Goal: Communication & Community: Answer question/provide support

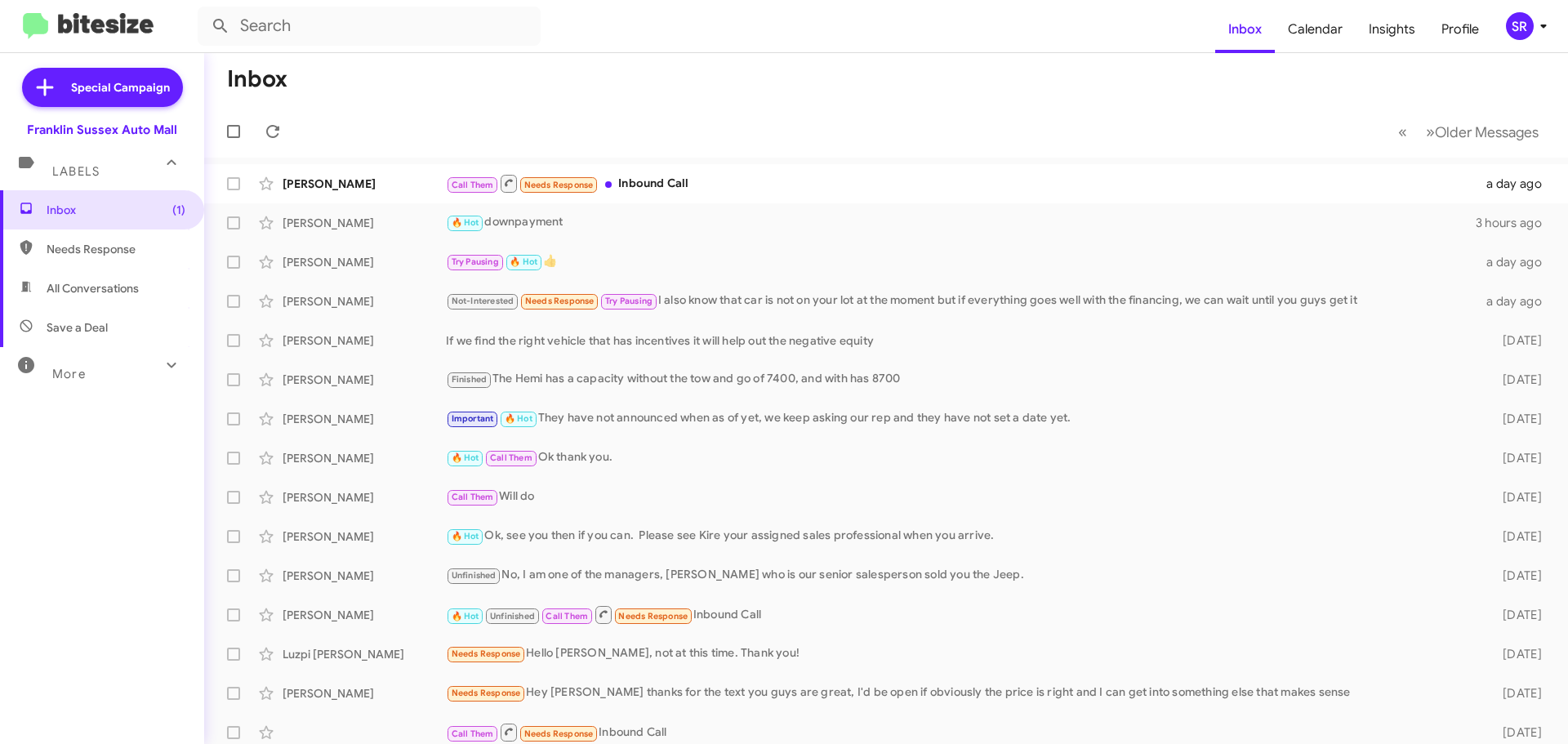
click at [57, 245] on span "Needs Response" at bounding box center [116, 249] width 139 height 17
type input "in:needs-response"
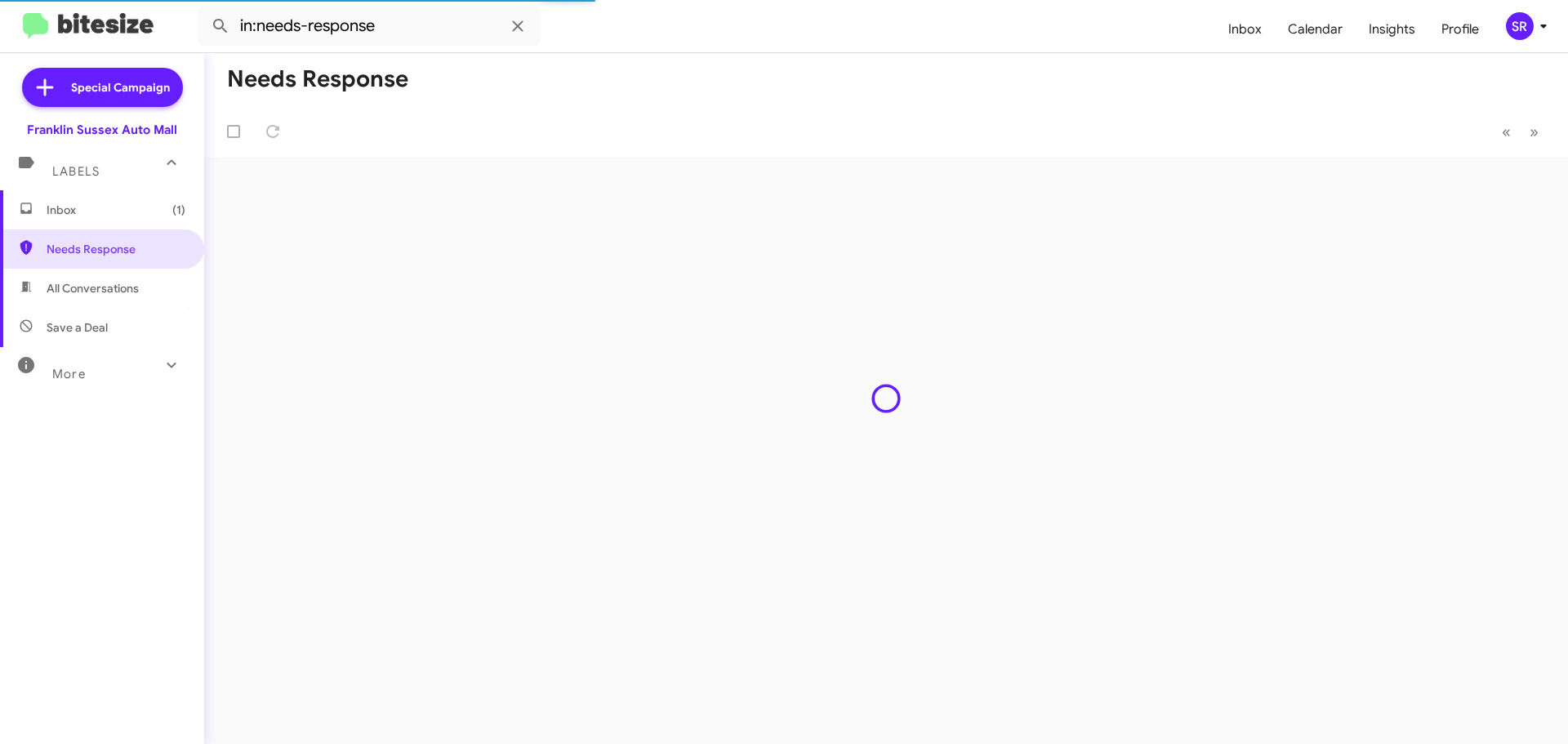
click at [67, 210] on span "Inbox (1)" at bounding box center [116, 210] width 139 height 17
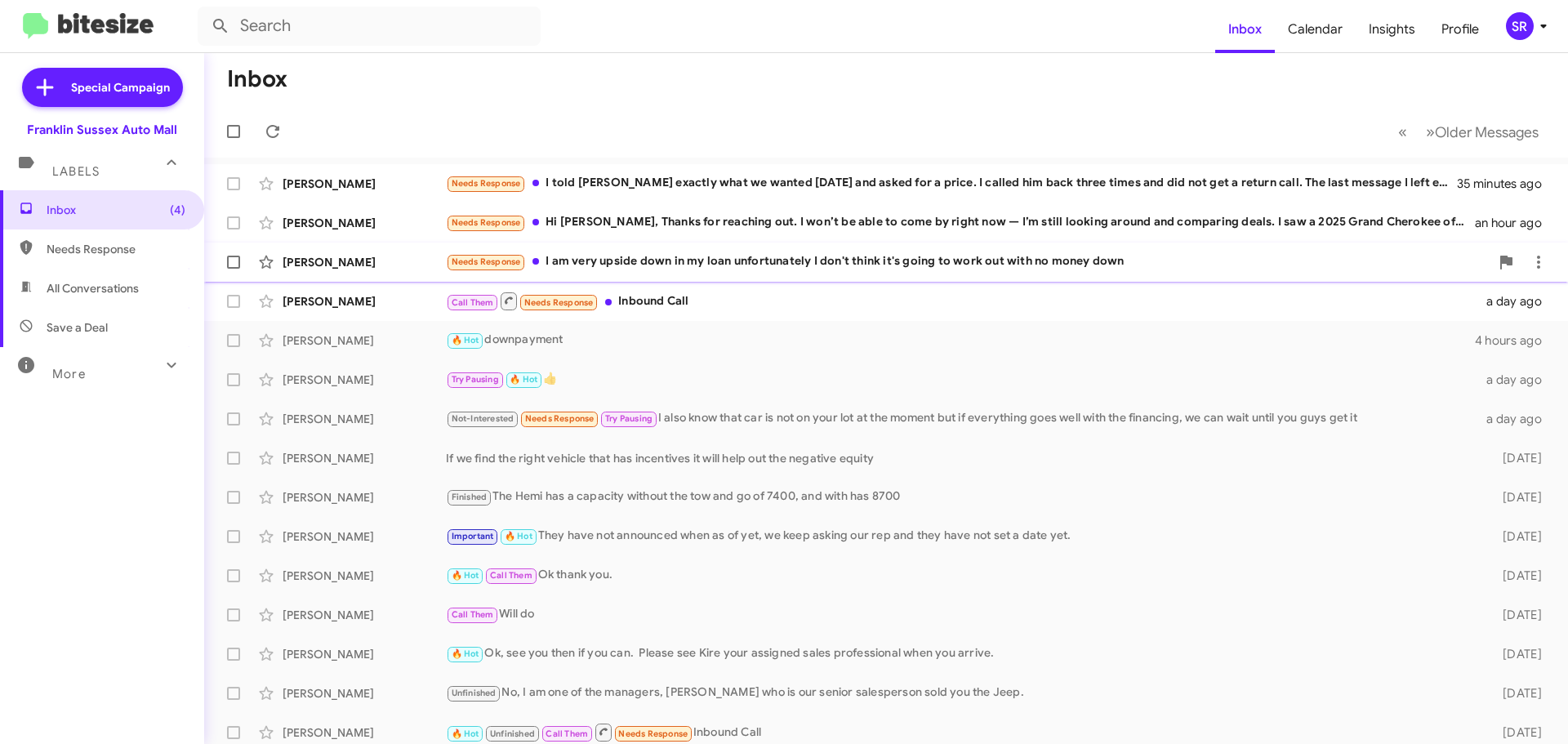
click at [644, 263] on div "Needs Response I am very upside down in my loan unfortunately I don't think it'…" at bounding box center [967, 262] width 1044 height 19
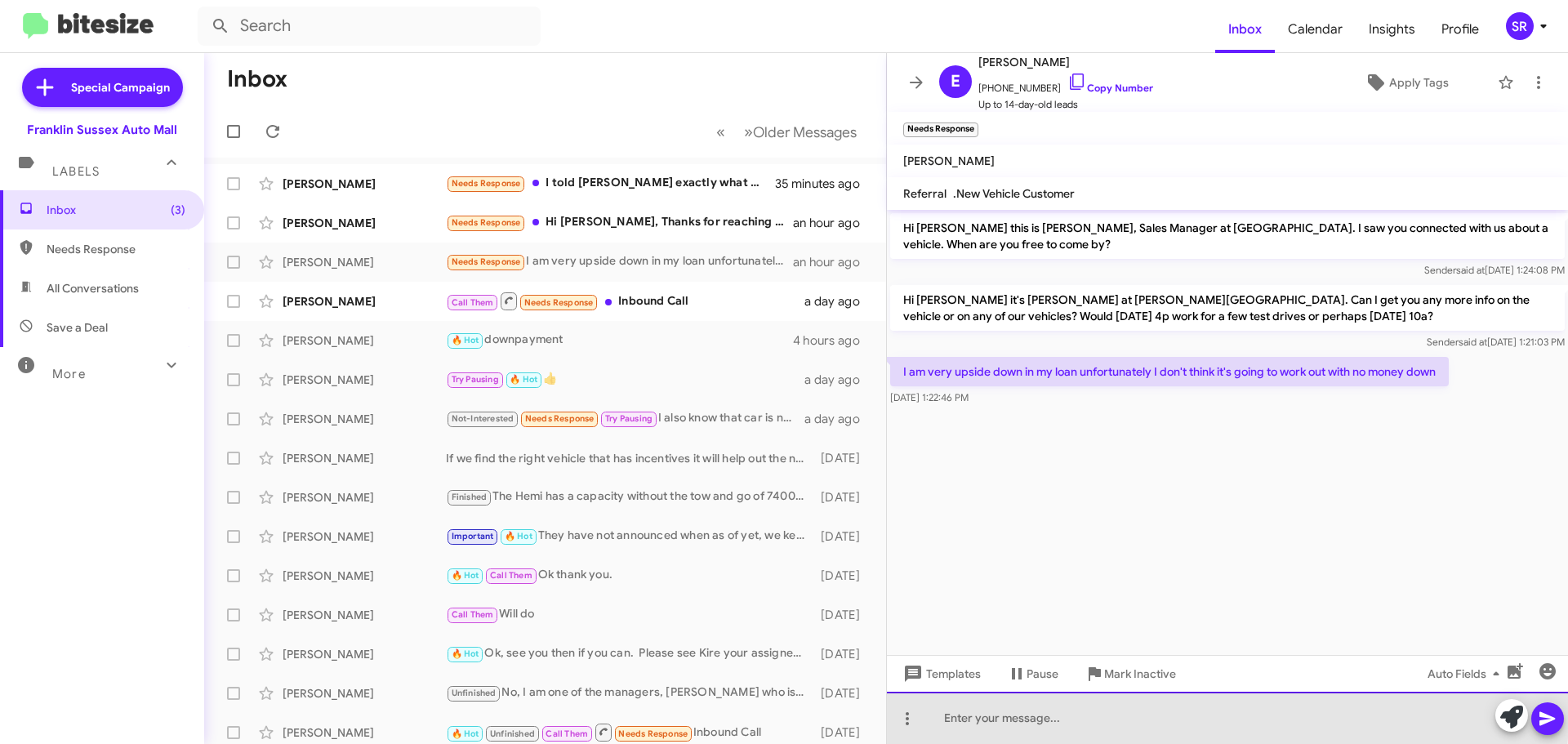
click at [996, 709] on div at bounding box center [1228, 717] width 681 height 52
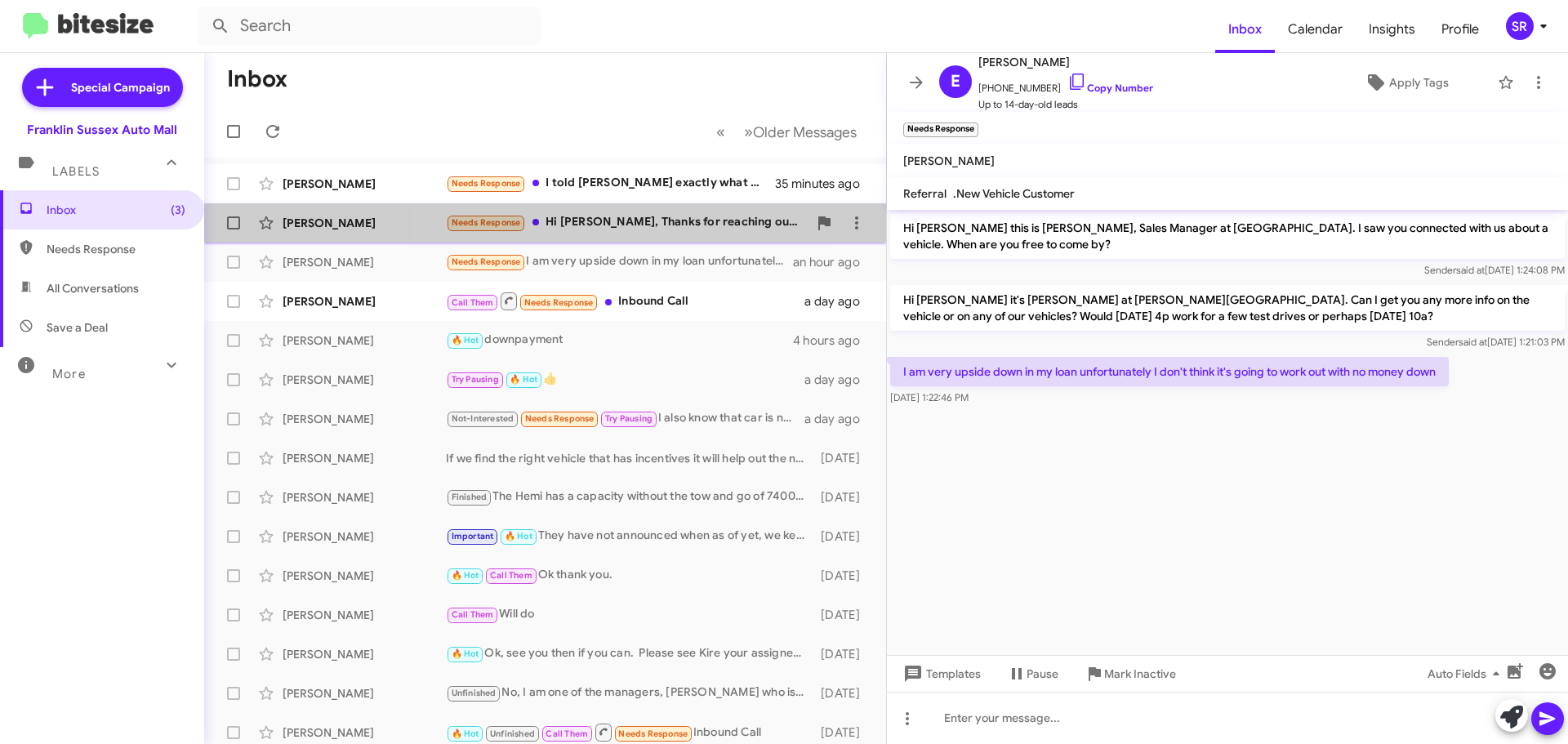
click at [612, 222] on div "Needs Response Hi [PERSON_NAME], Thanks for reaching out. I won’t be able to co…" at bounding box center [626, 222] width 362 height 19
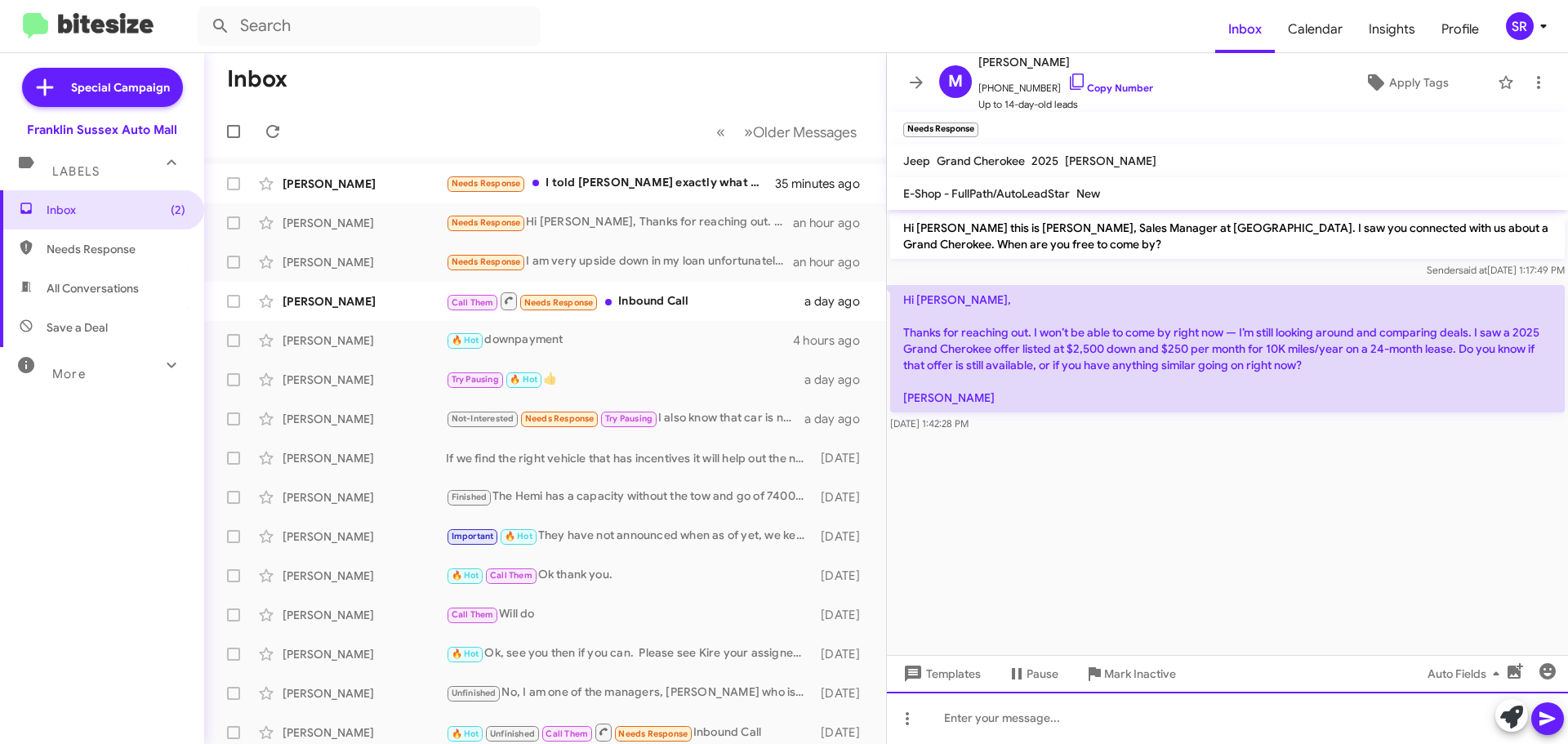
click at [1035, 719] on div at bounding box center [1228, 717] width 681 height 52
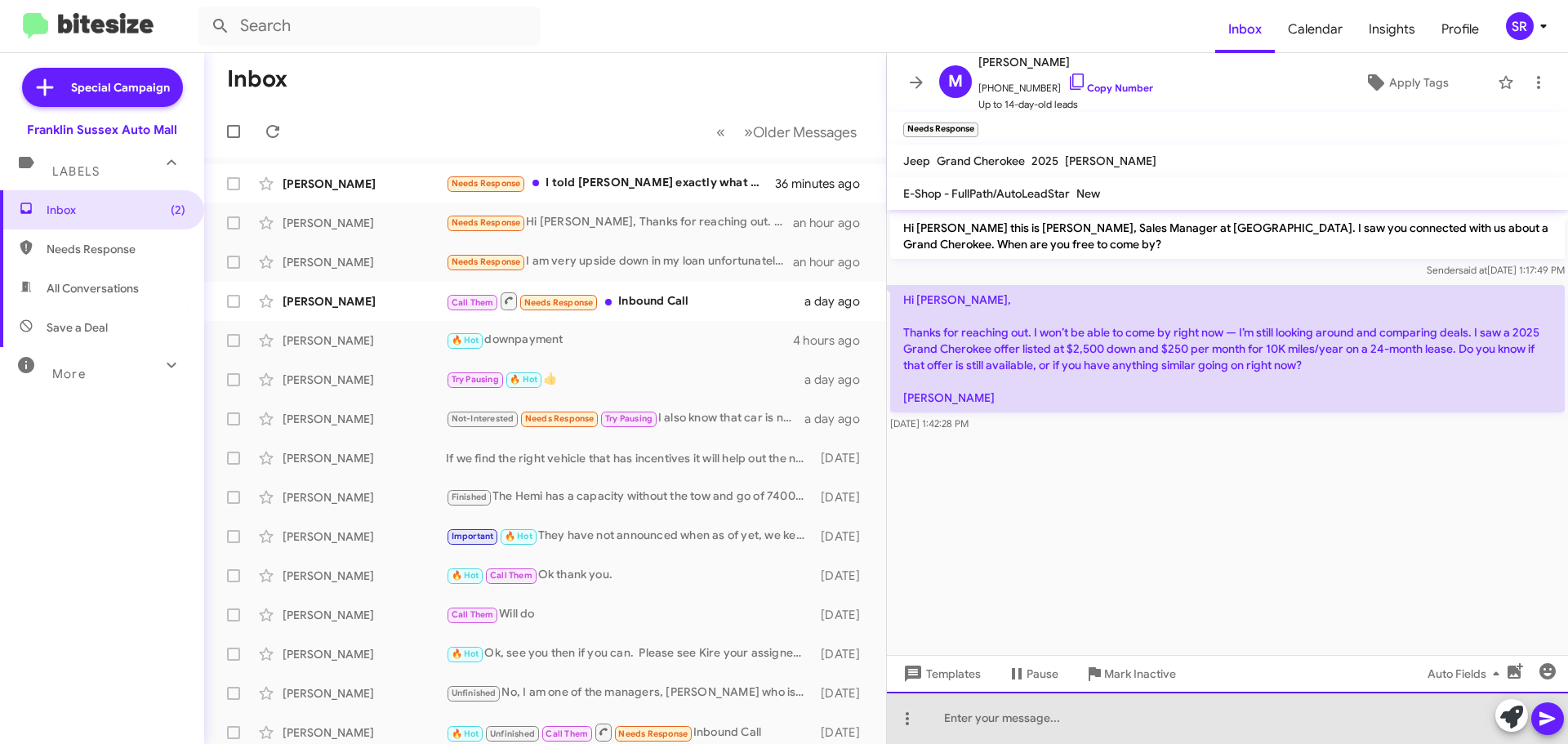
click at [1014, 720] on div at bounding box center [1228, 717] width 681 height 52
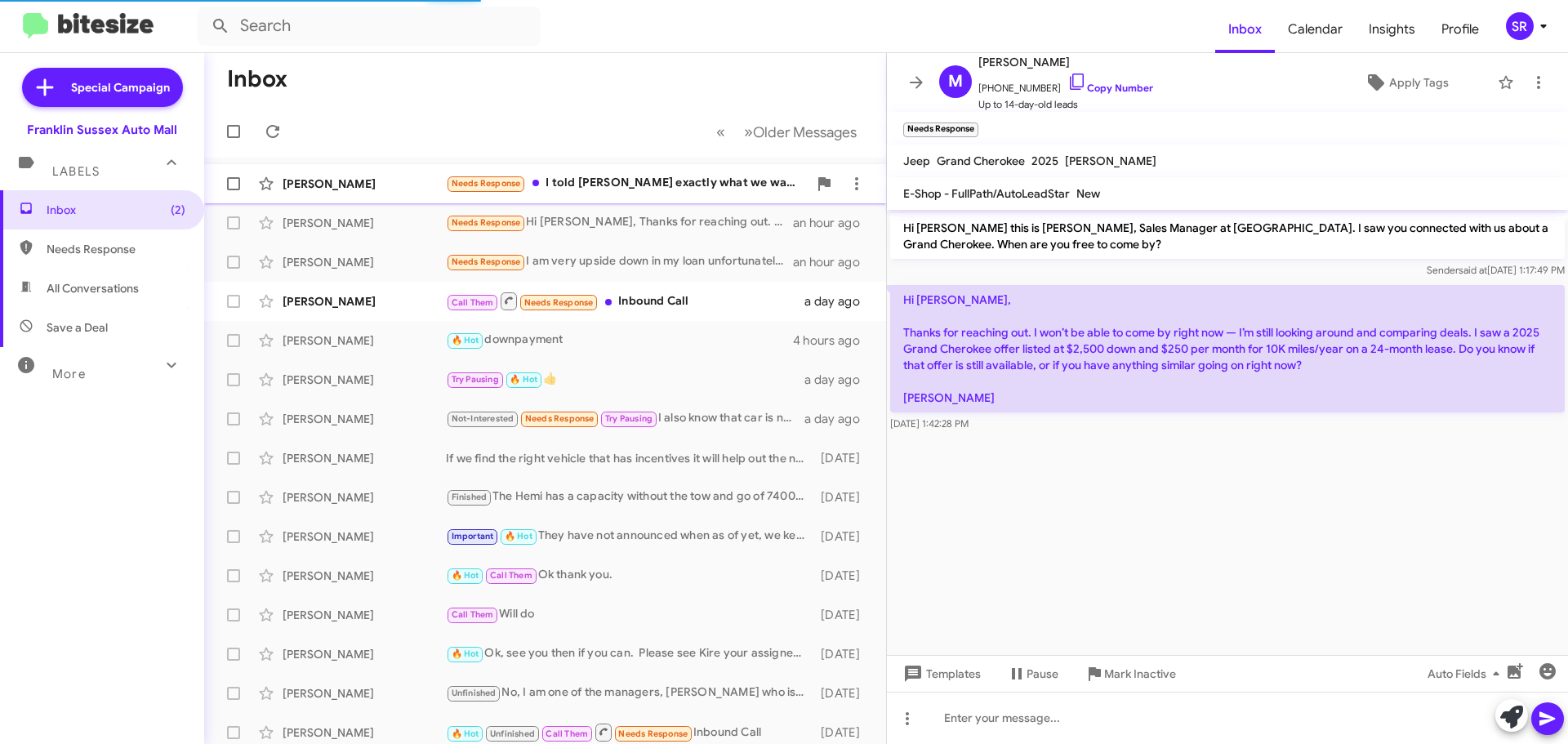
click at [651, 190] on div "Needs Response I told [PERSON_NAME] exactly what we wanted [DATE] and asked for…" at bounding box center [626, 183] width 362 height 19
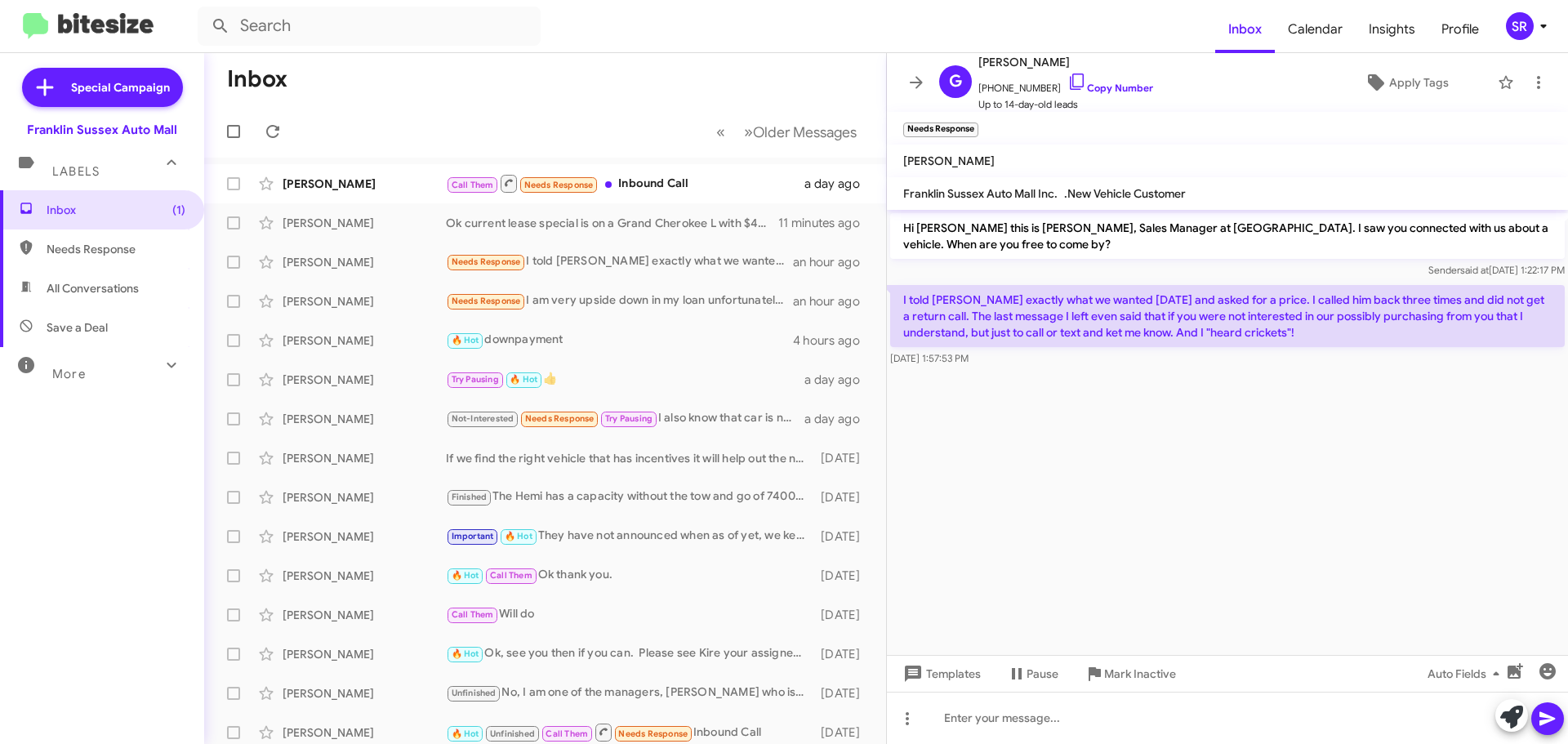
click at [78, 245] on span "Needs Response" at bounding box center [116, 249] width 139 height 17
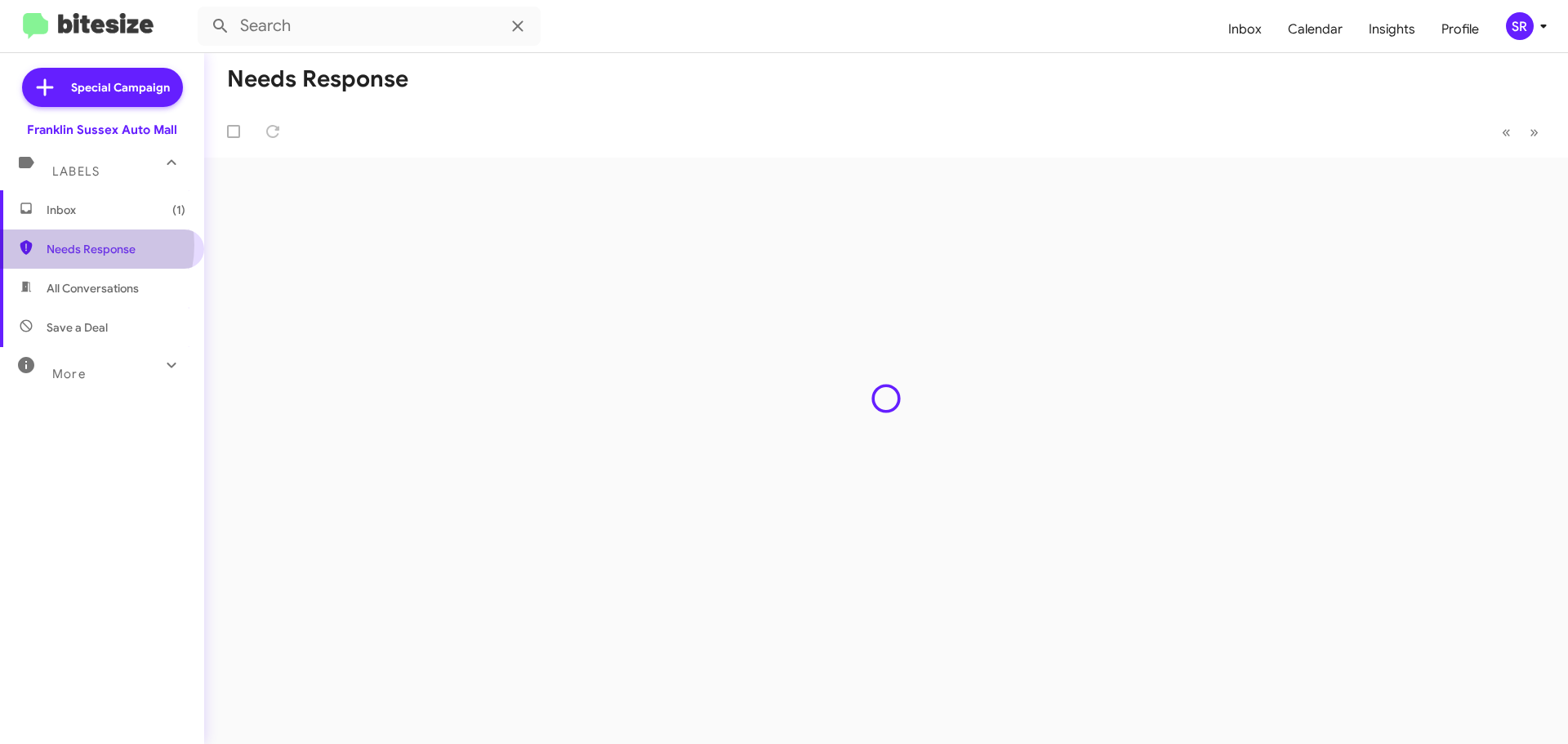
type input "in:needs-response"
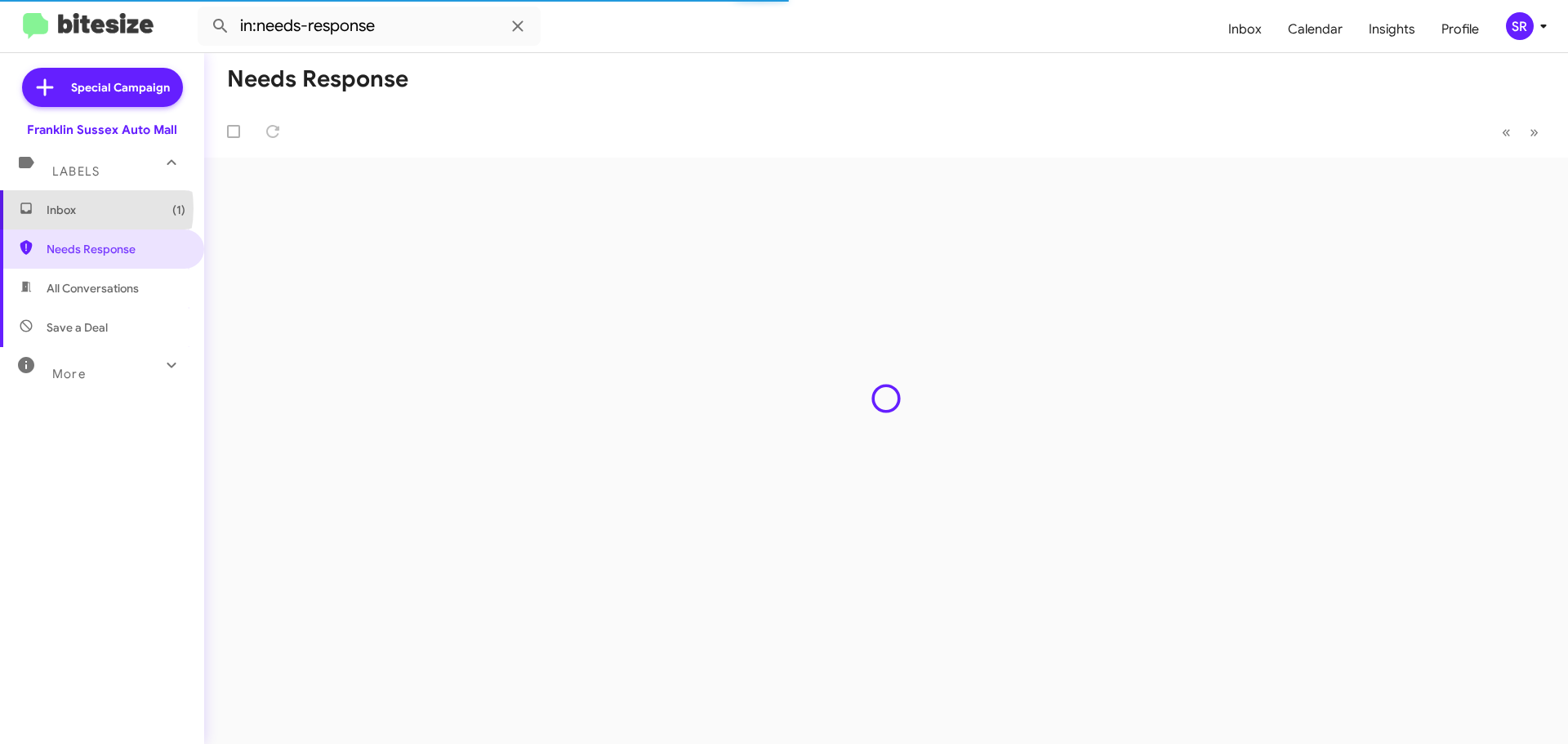
click at [75, 208] on span "Inbox (1)" at bounding box center [116, 210] width 139 height 17
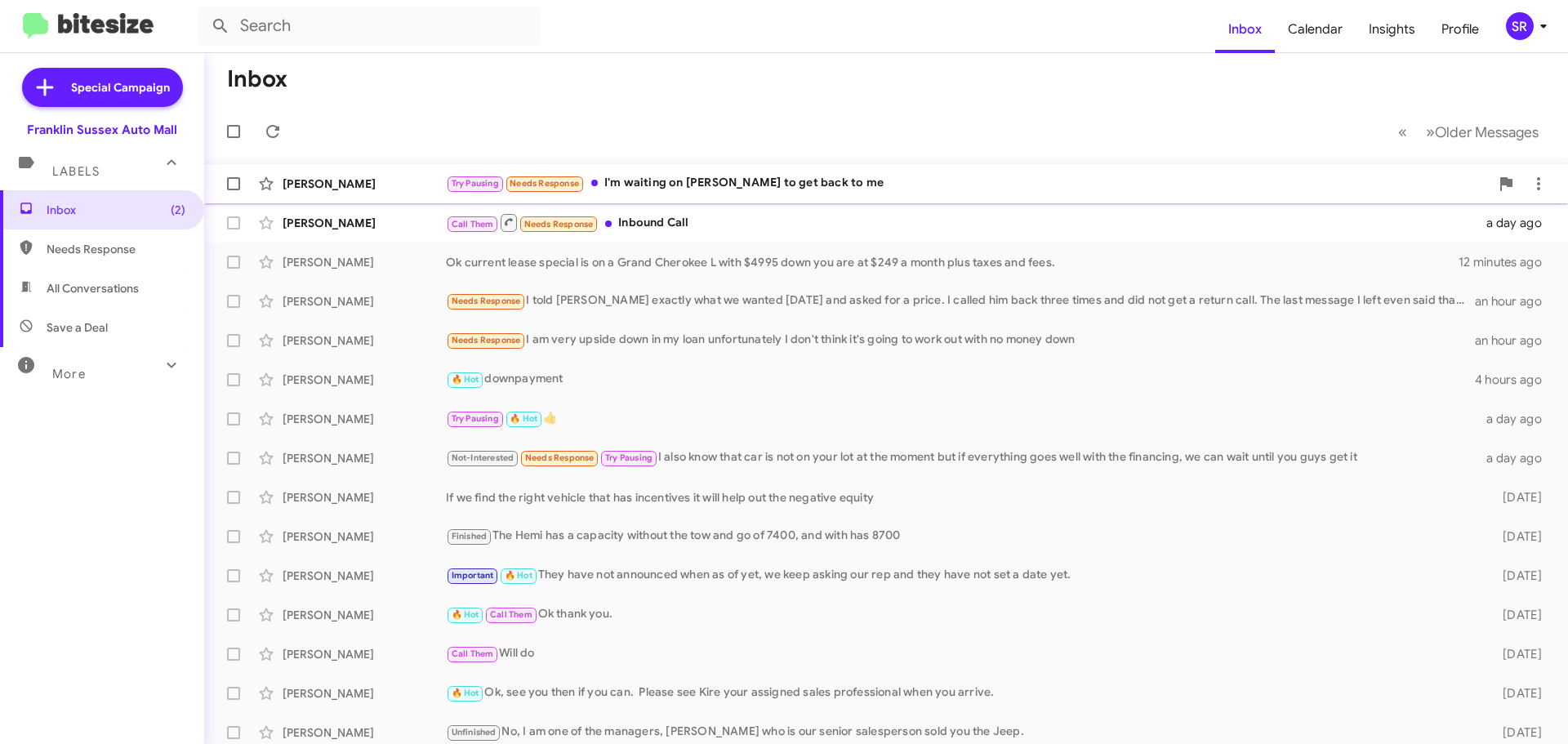
click at [625, 175] on div "Try Pausing Needs Response I'm waiting on [PERSON_NAME] to get back to me" at bounding box center [967, 183] width 1044 height 19
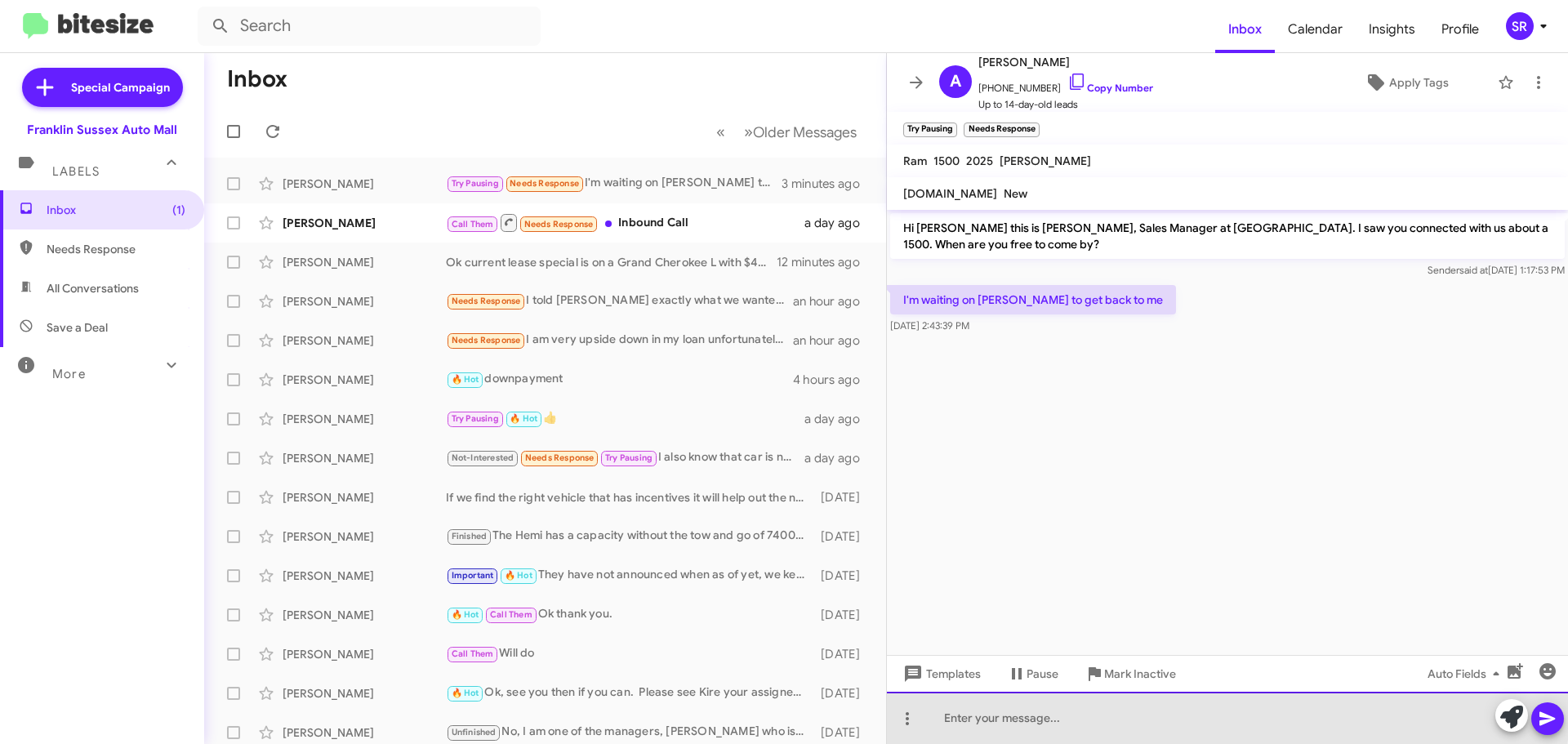
click at [1091, 713] on div at bounding box center [1228, 717] width 681 height 52
